Goal: Task Accomplishment & Management: Complete application form

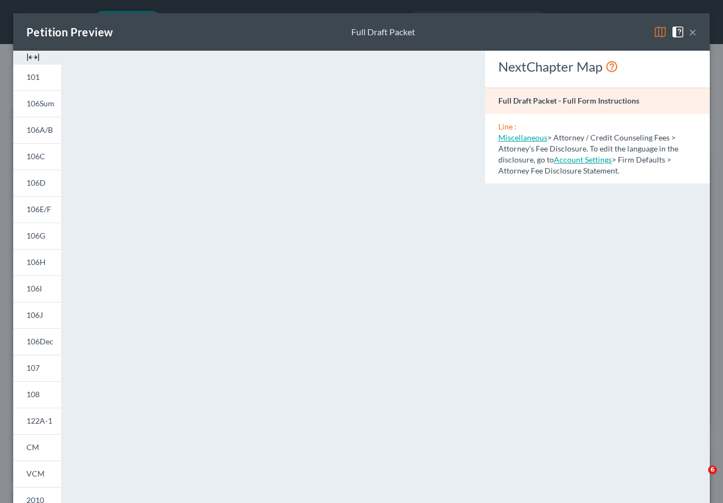
select select "19"
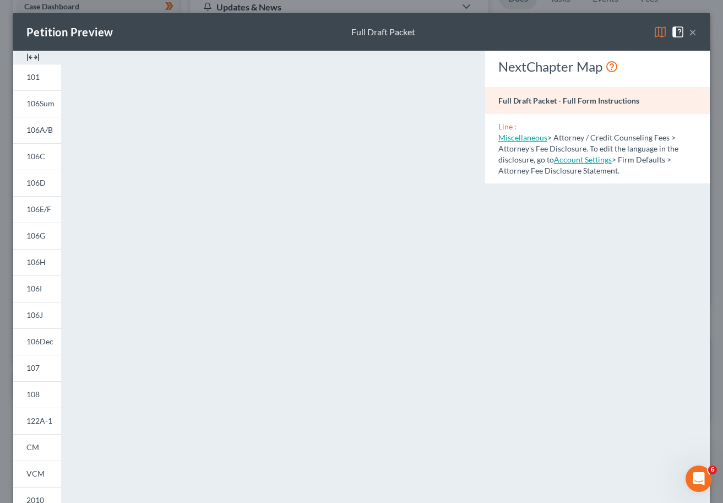
click at [692, 33] on button "×" at bounding box center [693, 31] width 8 height 13
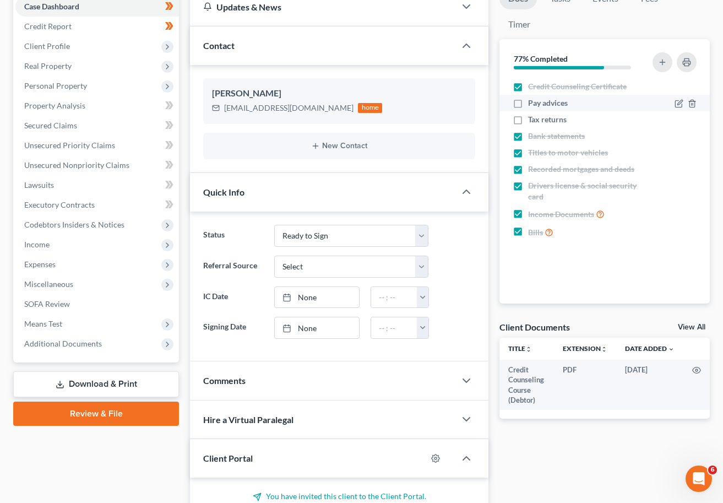
click at [528, 102] on label "Pay advices" at bounding box center [548, 102] width 40 height 11
click at [533, 102] on input "Pay advices" at bounding box center [536, 100] width 7 height 7
checkbox input "true"
click at [528, 117] on label "Tax returns" at bounding box center [547, 119] width 39 height 11
click at [533, 117] on input "Tax returns" at bounding box center [536, 117] width 7 height 7
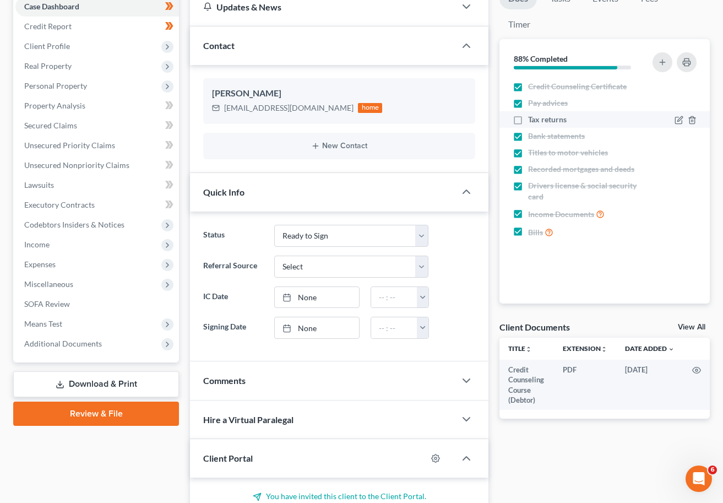
checkbox input "true"
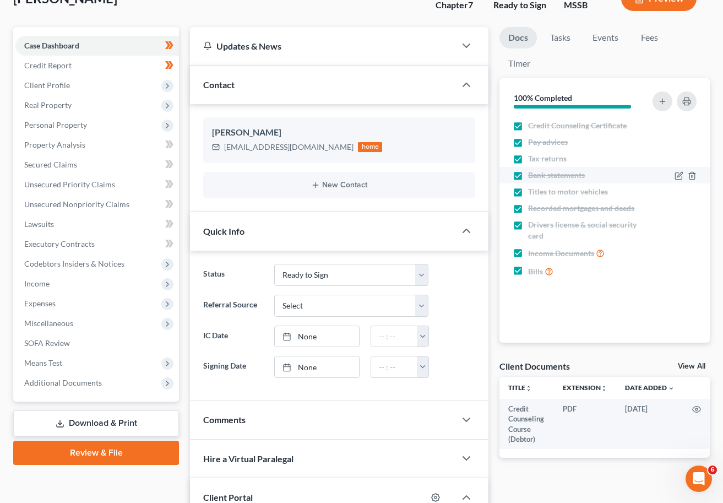
scroll to position [78, 0]
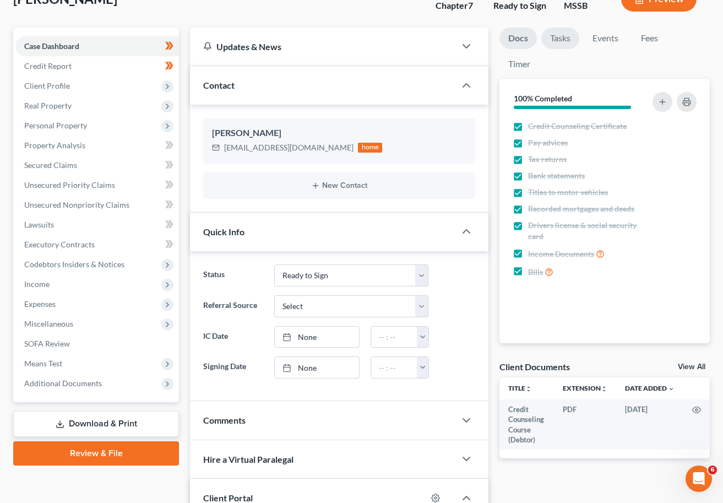
click at [554, 42] on link "Tasks" at bounding box center [560, 38] width 38 height 21
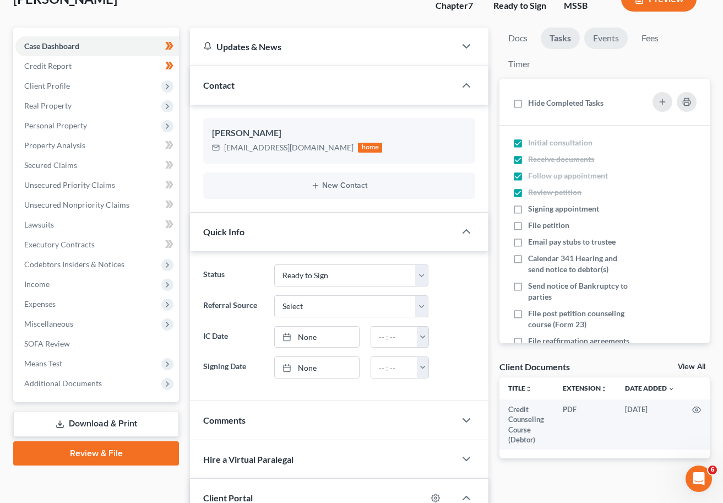
click at [605, 38] on link "Events" at bounding box center [606, 38] width 44 height 21
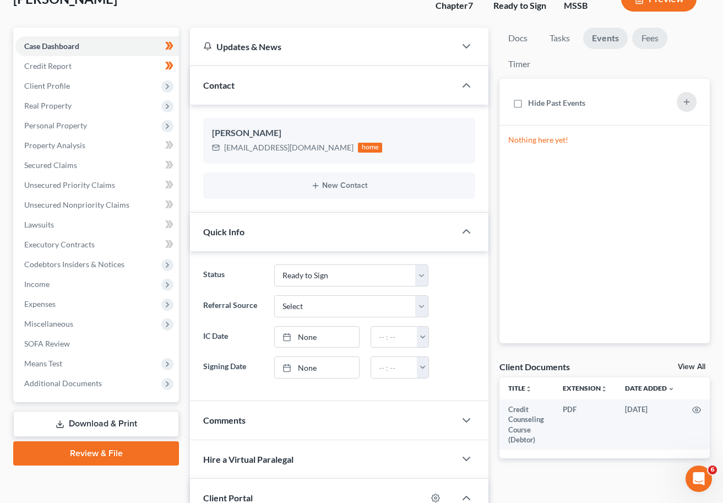
click at [640, 40] on link "Fees" at bounding box center [649, 38] width 35 height 21
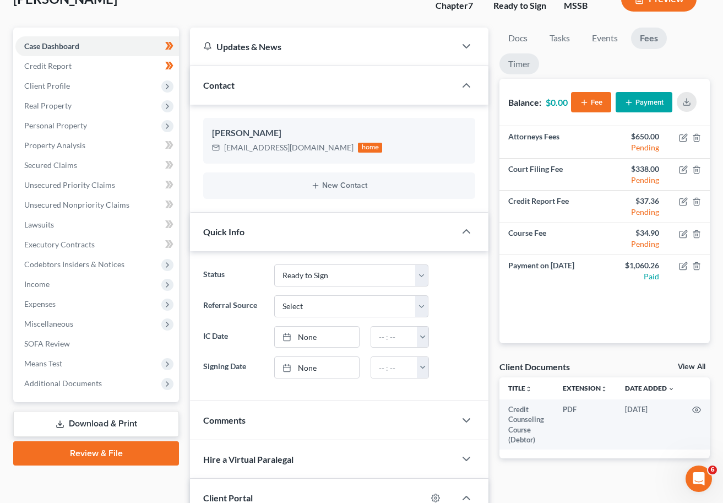
click at [517, 67] on link "Timer" at bounding box center [520, 63] width 40 height 21
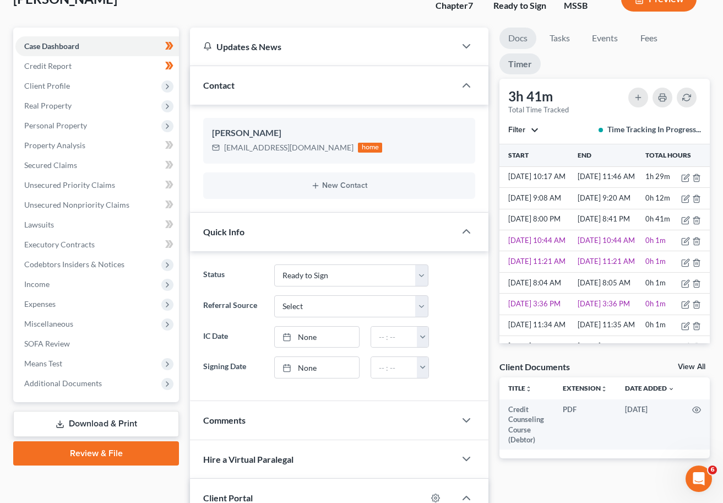
click at [513, 33] on link "Docs" at bounding box center [518, 38] width 37 height 21
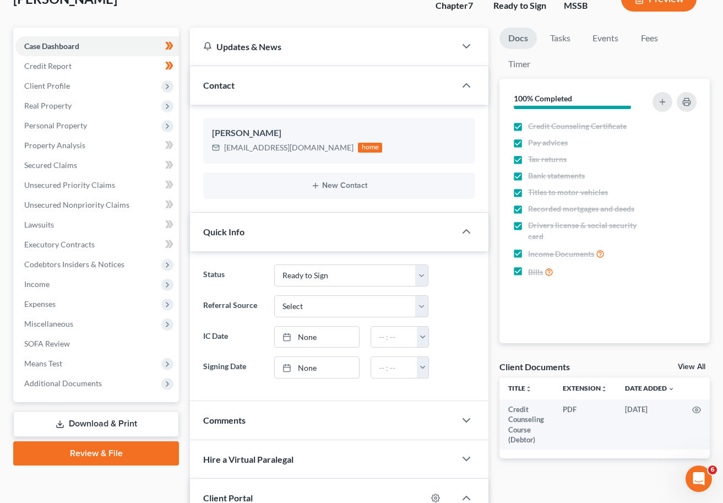
click at [106, 426] on link "Download & Print" at bounding box center [96, 424] width 166 height 26
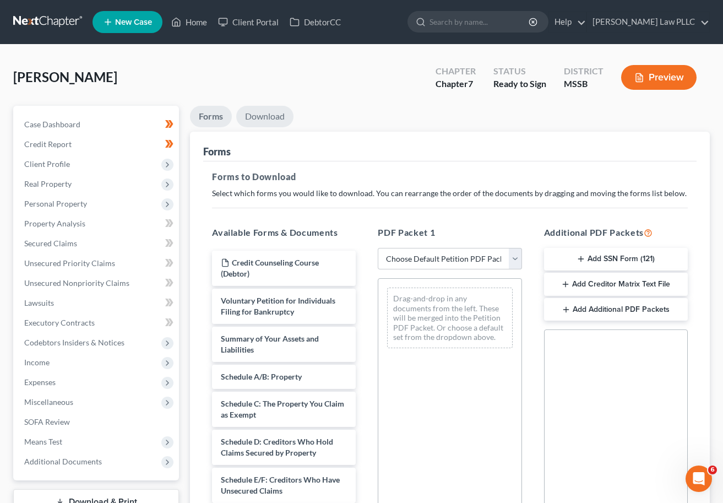
click at [269, 112] on link "Download" at bounding box center [264, 116] width 57 height 21
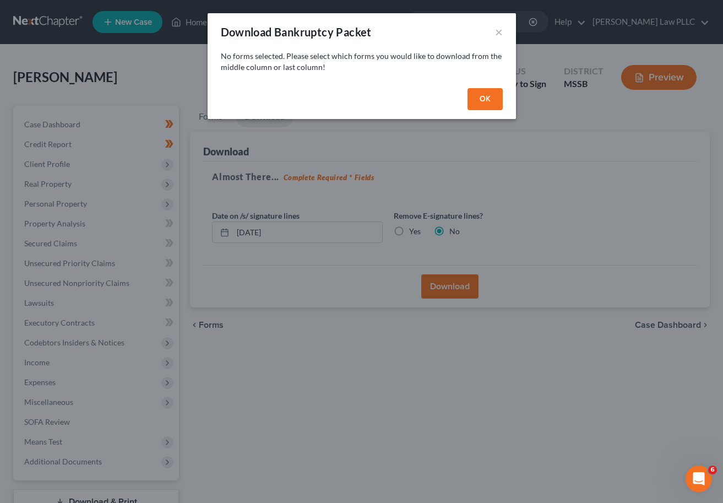
click at [475, 101] on button "OK" at bounding box center [485, 99] width 35 height 22
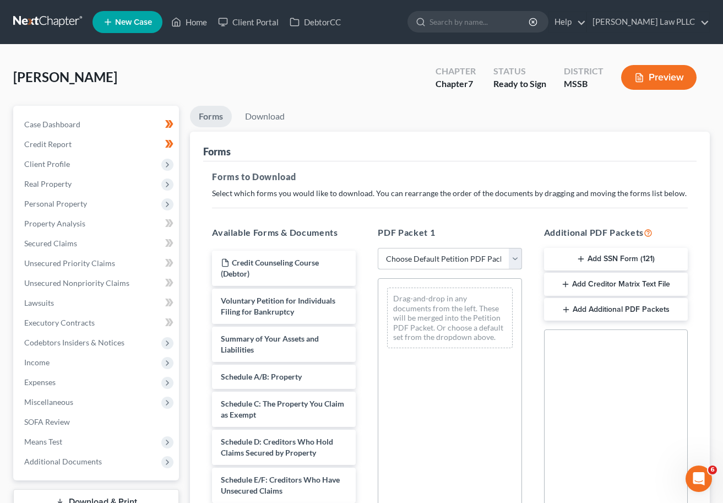
click at [453, 252] on select "Choose Default Petition PDF Packet Complete Bankruptcy Petition (all forms and …" at bounding box center [450, 259] width 144 height 22
select select "0"
click at [378, 248] on select "Choose Default Petition PDF Packet Complete Bankruptcy Petition (all forms and …" at bounding box center [450, 259] width 144 height 22
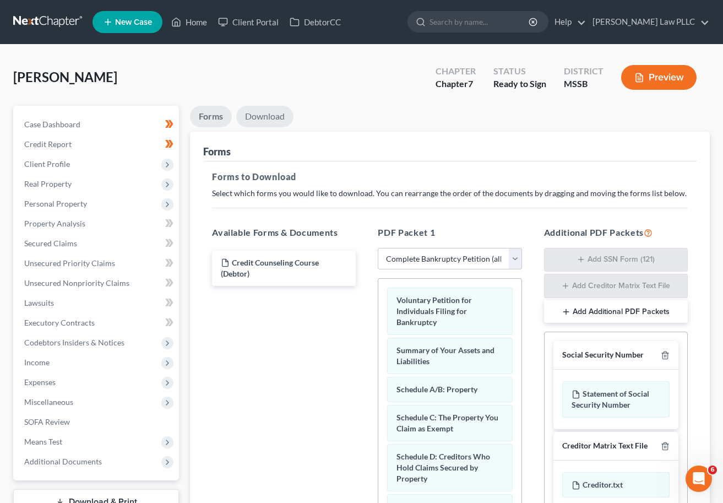
drag, startPoint x: 264, startPoint y: 112, endPoint x: 299, endPoint y: 107, distance: 35.1
click at [264, 112] on link "Download" at bounding box center [264, 116] width 57 height 21
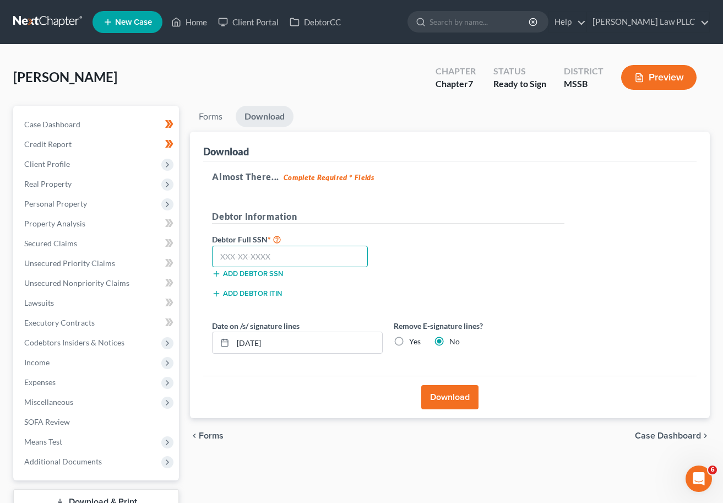
click at [273, 256] on input "text" at bounding box center [290, 257] width 156 height 22
type input "428-91-0984"
click at [442, 248] on div "Debtor Full SSN * 428-91-0984 Add debtor SSN" at bounding box center [389, 259] width 364 height 55
click at [442, 395] on button "Download" at bounding box center [449, 397] width 57 height 24
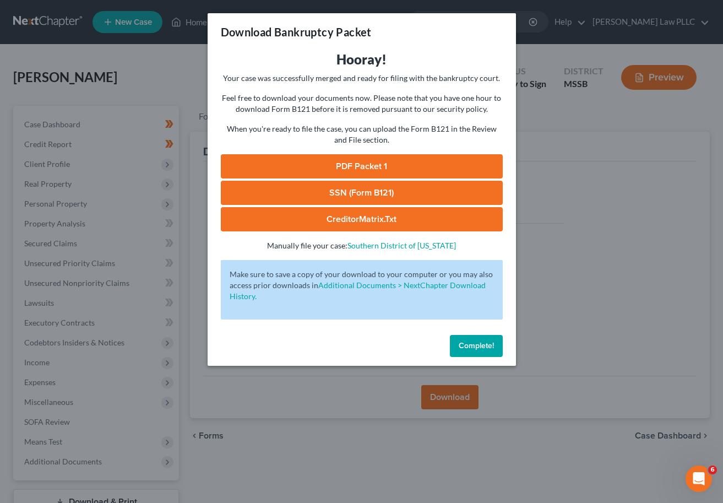
click at [320, 164] on link "PDF Packet 1" at bounding box center [362, 166] width 282 height 24
drag, startPoint x: 493, startPoint y: 334, endPoint x: 490, endPoint y: 341, distance: 7.4
click at [492, 338] on div "Complete!" at bounding box center [362, 347] width 308 height 35
click at [490, 341] on span "Complete!" at bounding box center [476, 345] width 35 height 9
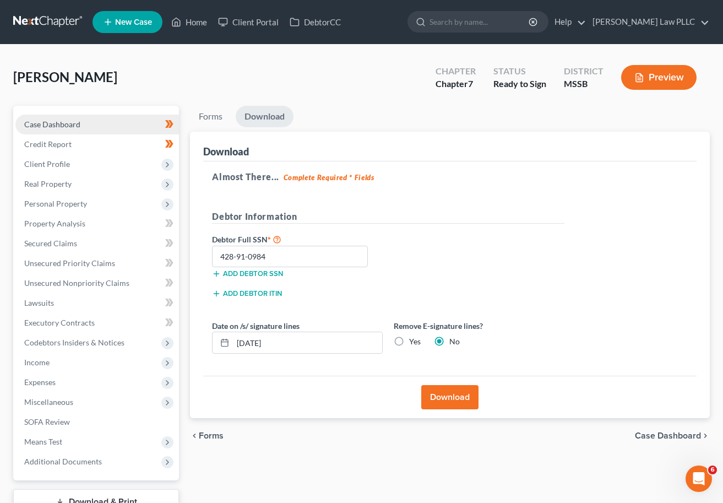
click at [105, 124] on link "Case Dashboard" at bounding box center [97, 125] width 164 height 20
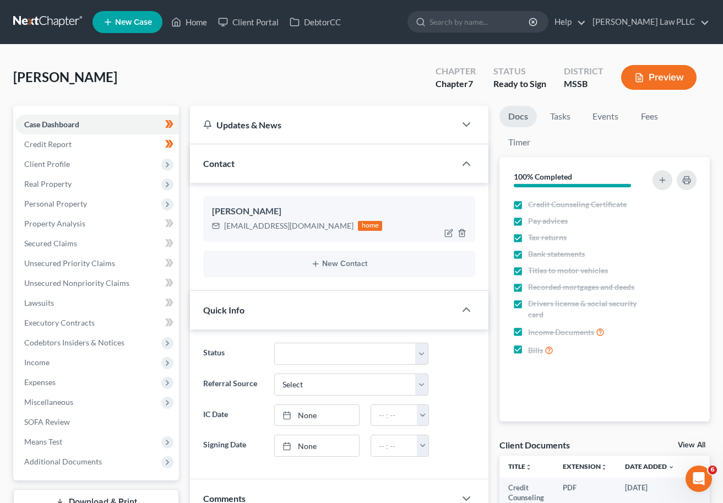
click at [284, 226] on div "[EMAIL_ADDRESS][DOMAIN_NAME]" at bounding box center [288, 225] width 129 height 11
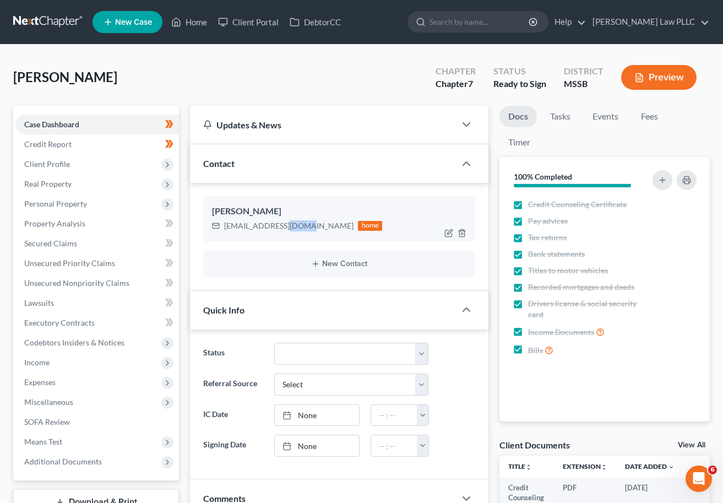
copy div "gmail"
click at [40, 362] on span "Income" at bounding box center [36, 361] width 25 height 9
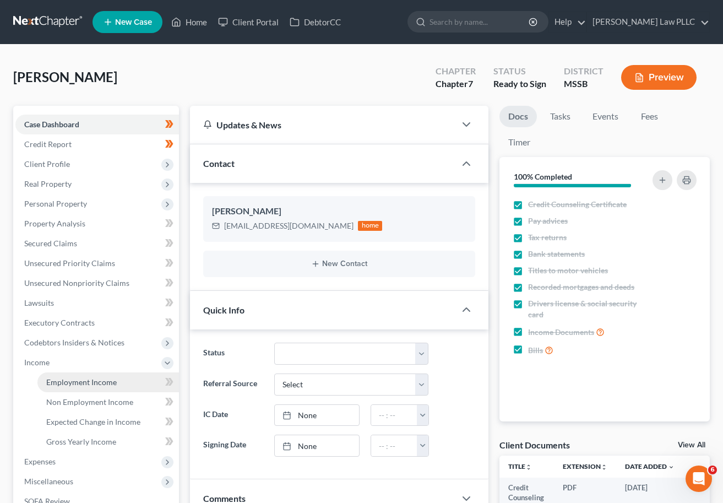
click at [74, 380] on span "Employment Income" at bounding box center [81, 381] width 71 height 9
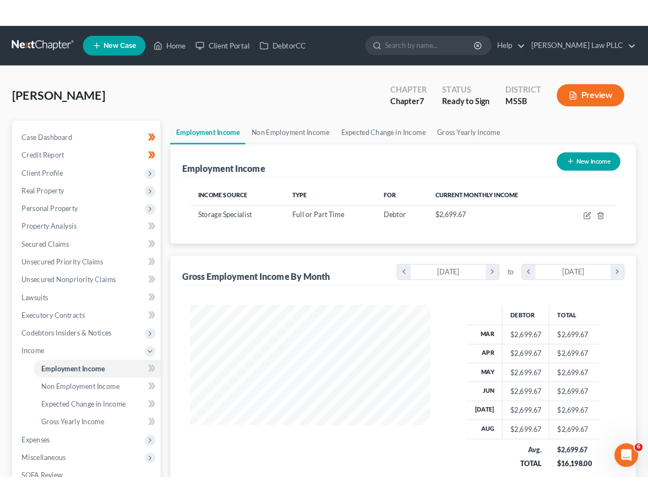
scroll to position [197, 290]
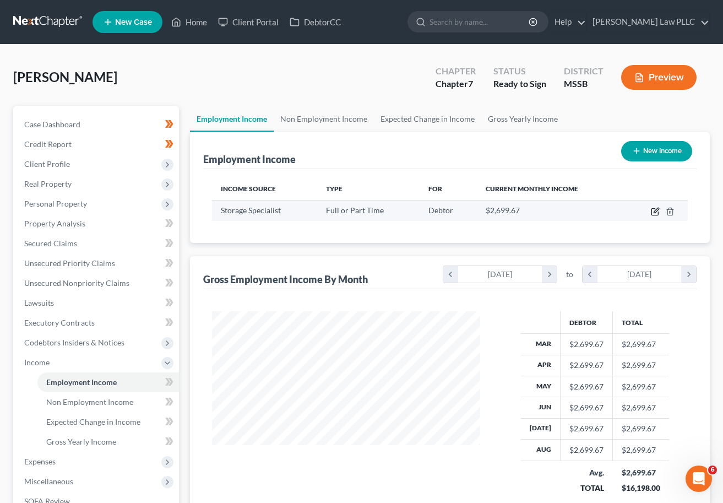
click at [654, 213] on icon "button" at bounding box center [655, 211] width 9 height 9
select select "0"
select select "45"
select select "2"
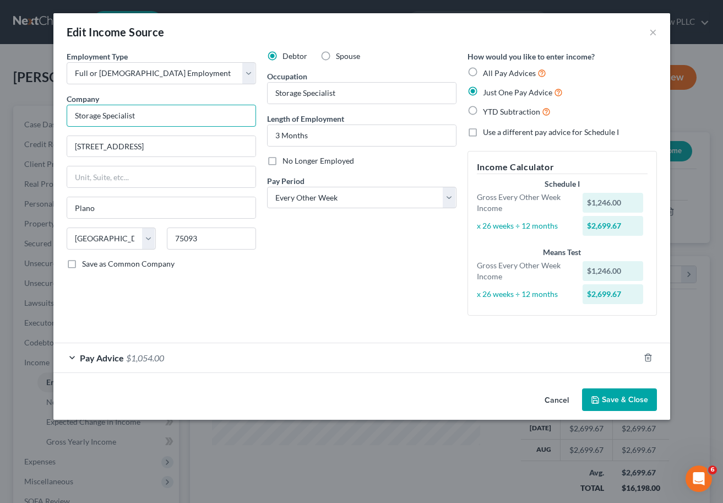
click at [122, 117] on input "Storage Specialist" at bounding box center [161, 116] width 189 height 22
type input "Mini Mall US Manager LTD"
click at [627, 402] on button "Save & Close" at bounding box center [619, 399] width 75 height 23
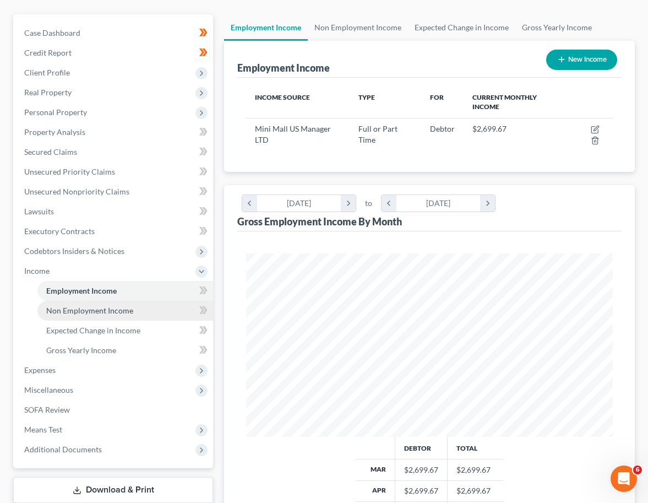
scroll to position [112, 0]
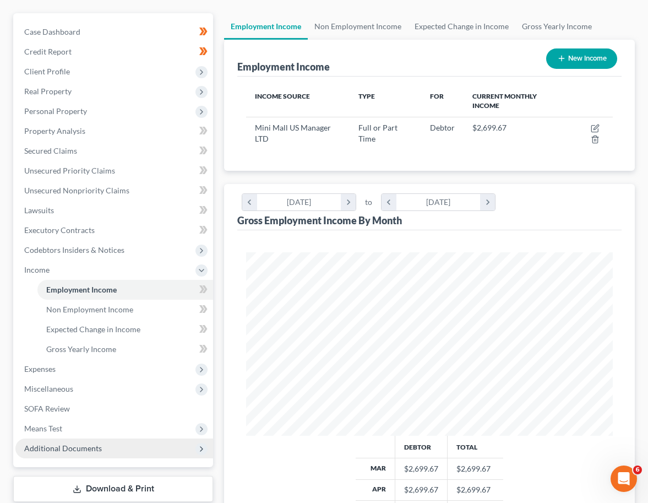
click at [96, 443] on span "Additional Documents" at bounding box center [63, 447] width 78 height 9
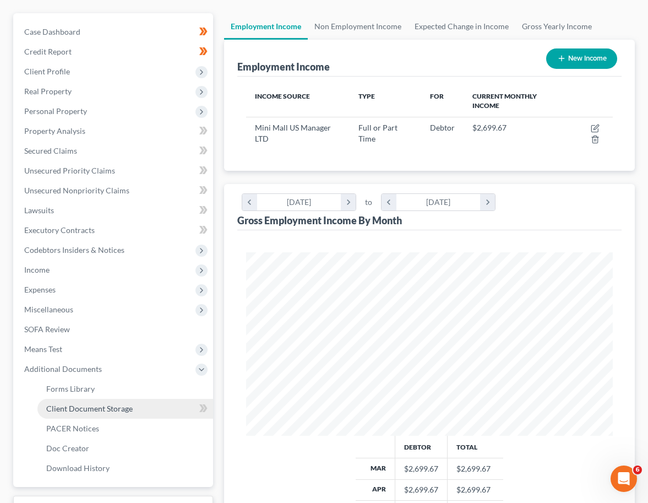
click at [87, 404] on span "Client Document Storage" at bounding box center [89, 408] width 86 height 9
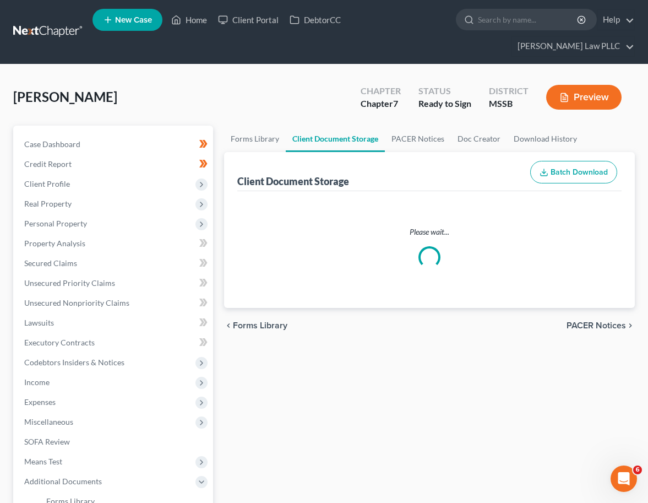
select select "4"
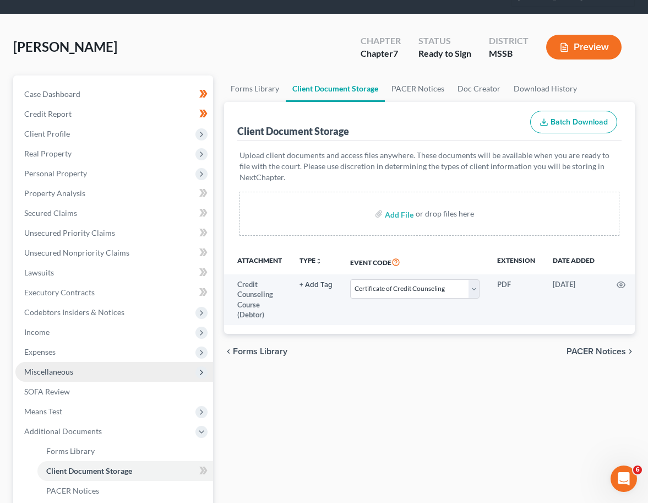
scroll to position [47, 0]
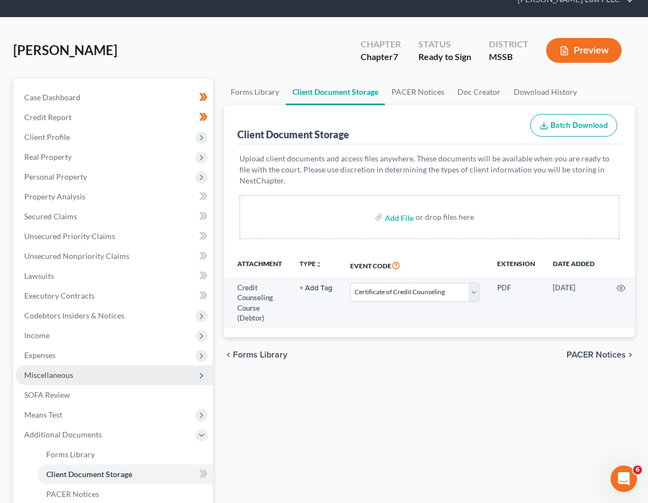
click at [64, 370] on span "Miscellaneous" at bounding box center [48, 374] width 49 height 9
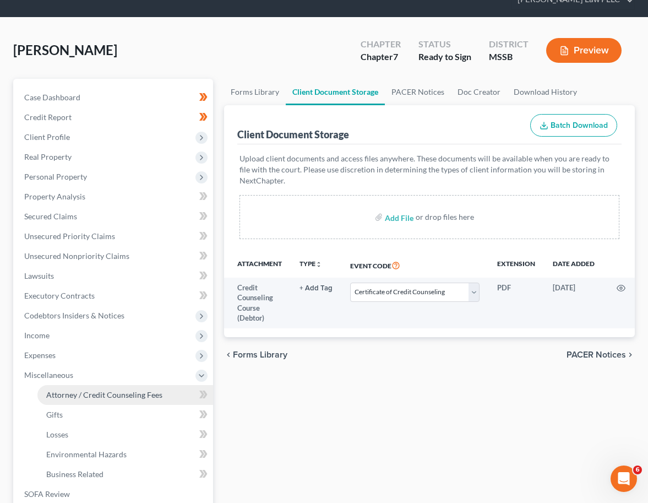
click at [72, 390] on span "Attorney / Credit Counseling Fees" at bounding box center [104, 394] width 116 height 9
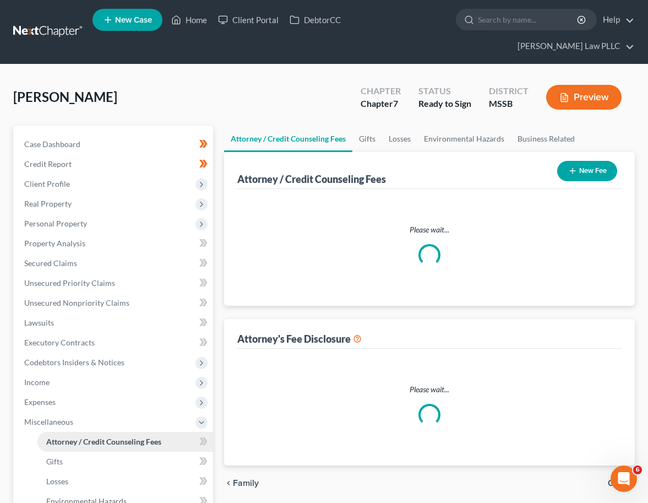
select select "0"
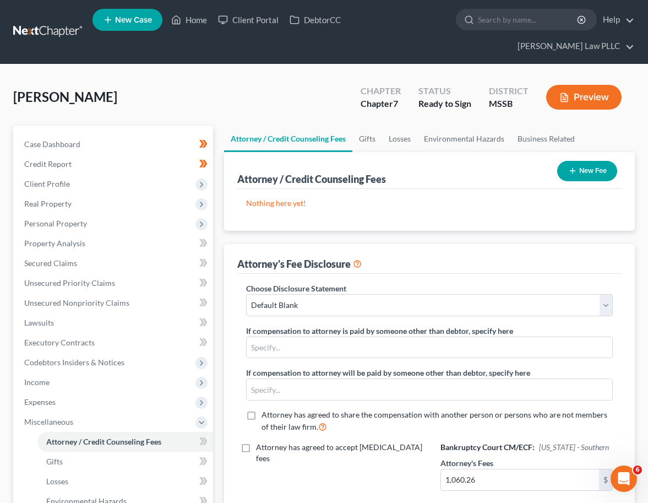
click at [597, 85] on button "Preview" at bounding box center [583, 97] width 75 height 25
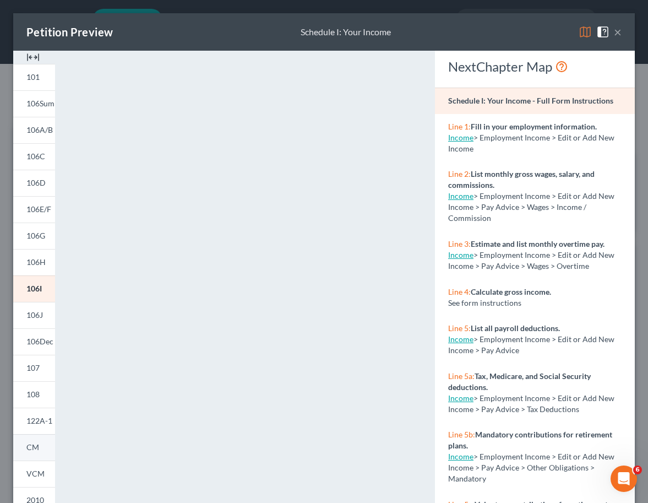
scroll to position [118, 0]
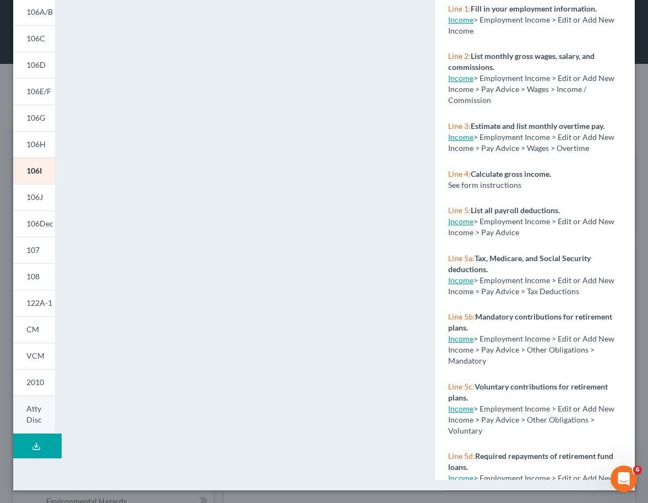
click at [32, 413] on span "Atty Disc" at bounding box center [33, 414] width 15 height 20
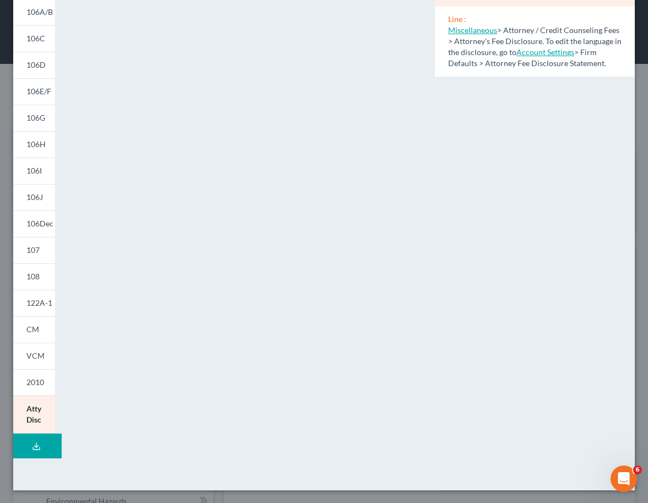
scroll to position [0, 0]
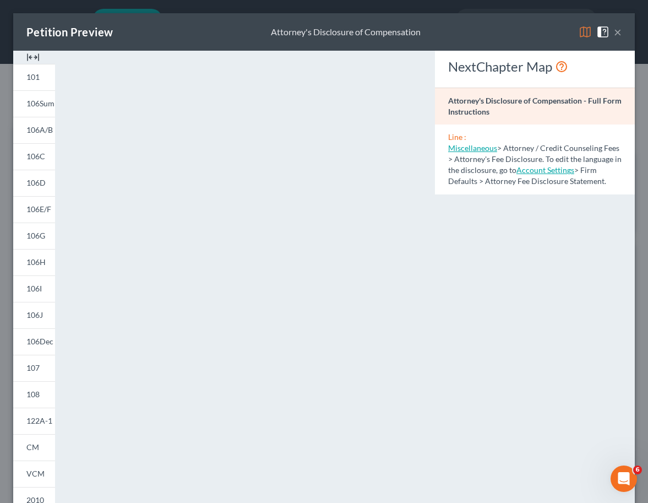
click at [620, 32] on button "×" at bounding box center [618, 31] width 8 height 13
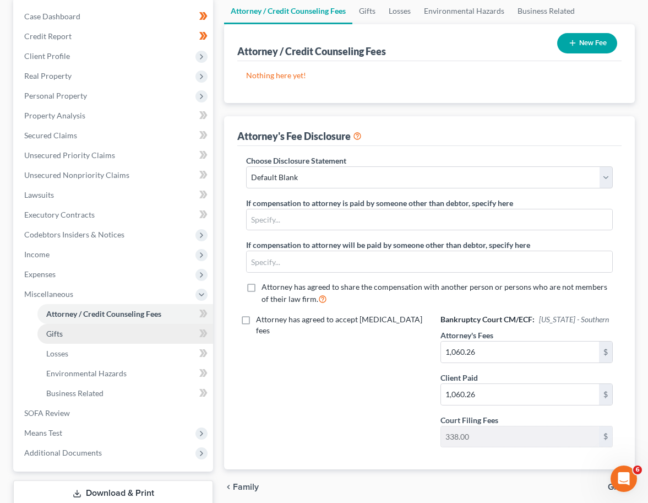
scroll to position [181, 0]
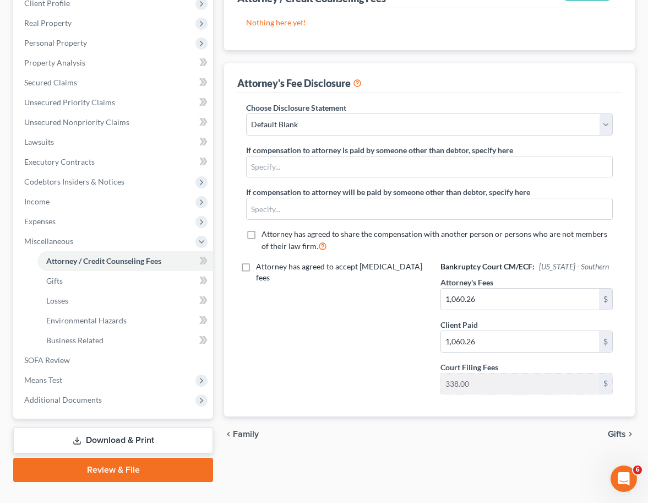
click at [134, 458] on link "Review & File" at bounding box center [113, 470] width 200 height 24
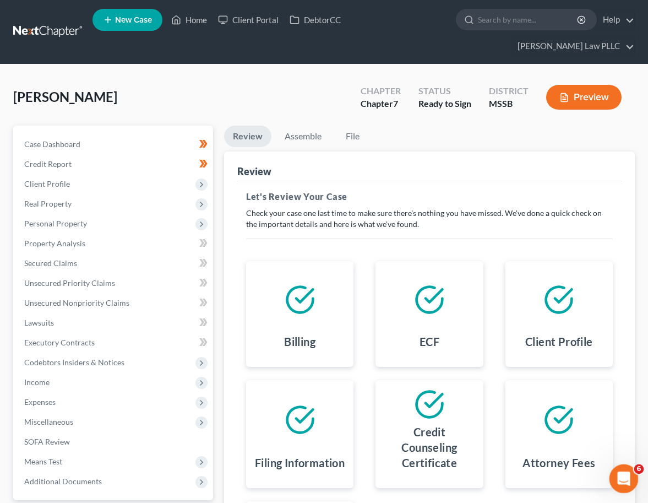
click at [635, 475] on div "Open Intercom Messenger" at bounding box center [622, 477] width 36 height 36
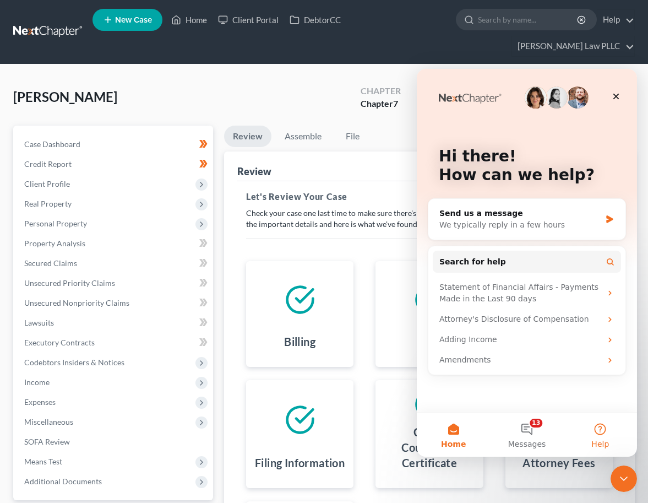
click at [604, 433] on button "Help" at bounding box center [600, 435] width 73 height 44
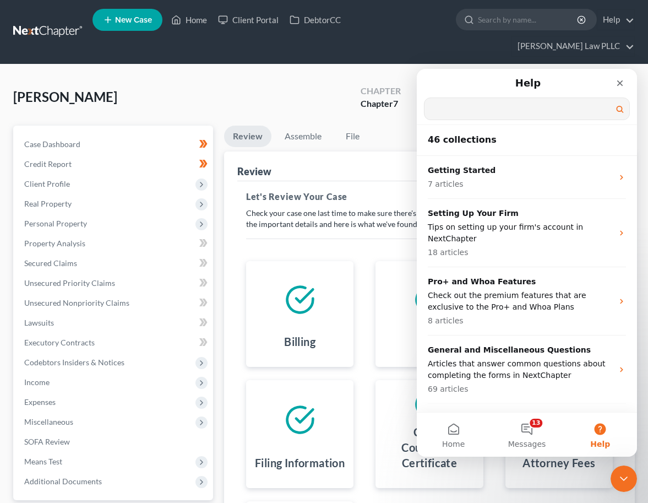
click at [457, 107] on input "Search for help" at bounding box center [527, 108] width 205 height 21
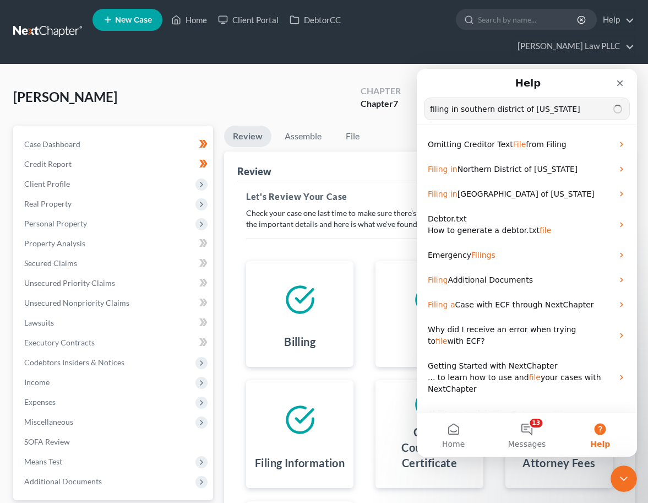
type input "filing in southern district of [US_STATE]"
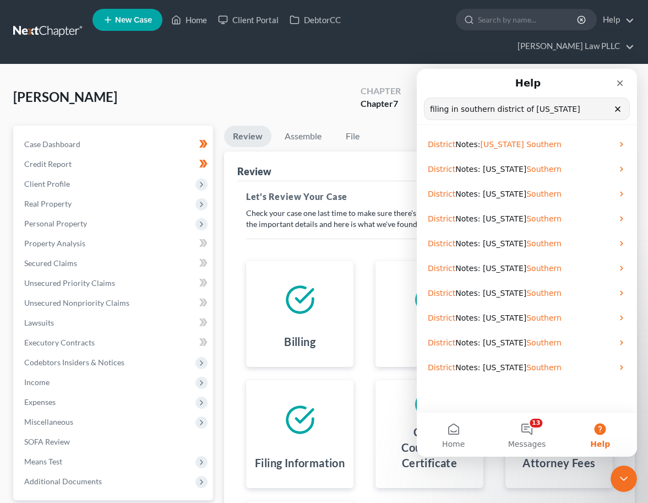
click at [475, 109] on input "filing in southern district of [US_STATE]" at bounding box center [527, 108] width 205 height 21
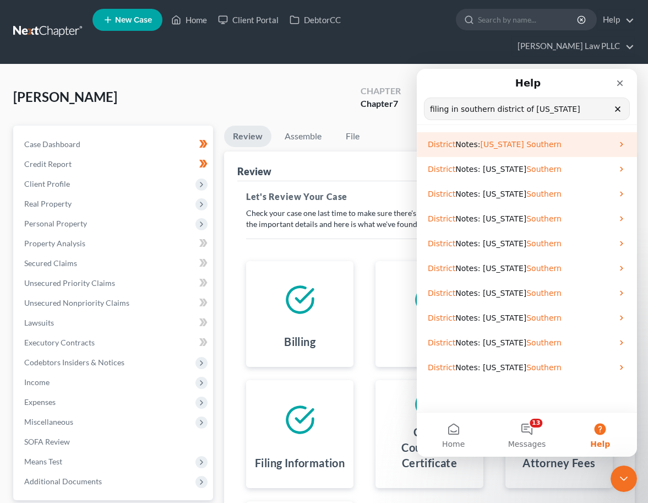
click at [495, 143] on span "[US_STATE]" at bounding box center [502, 144] width 44 height 9
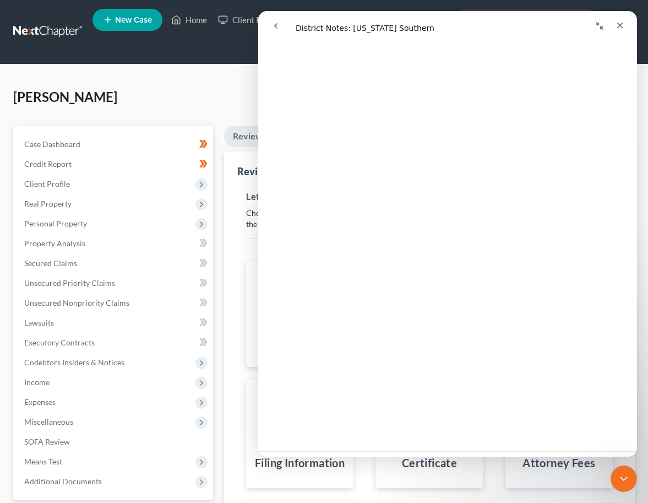
scroll to position [539, 0]
